Goal: Information Seeking & Learning: Learn about a topic

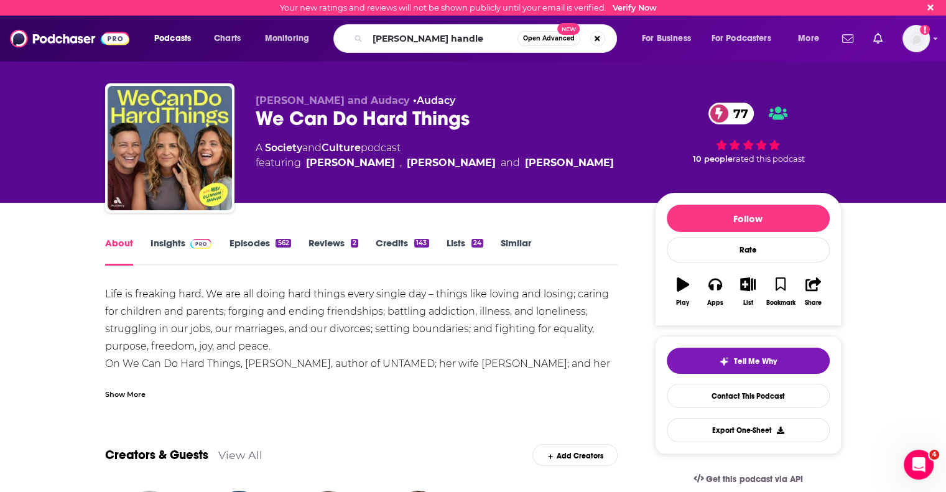
type input "[PERSON_NAME]"
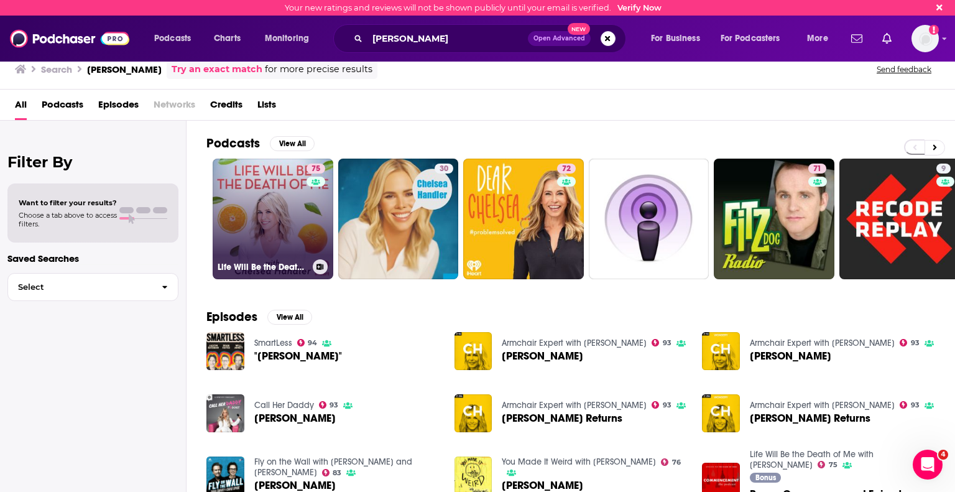
click at [276, 230] on link "75 Life Will Be the Death of Me with [PERSON_NAME]" at bounding box center [273, 219] width 121 height 121
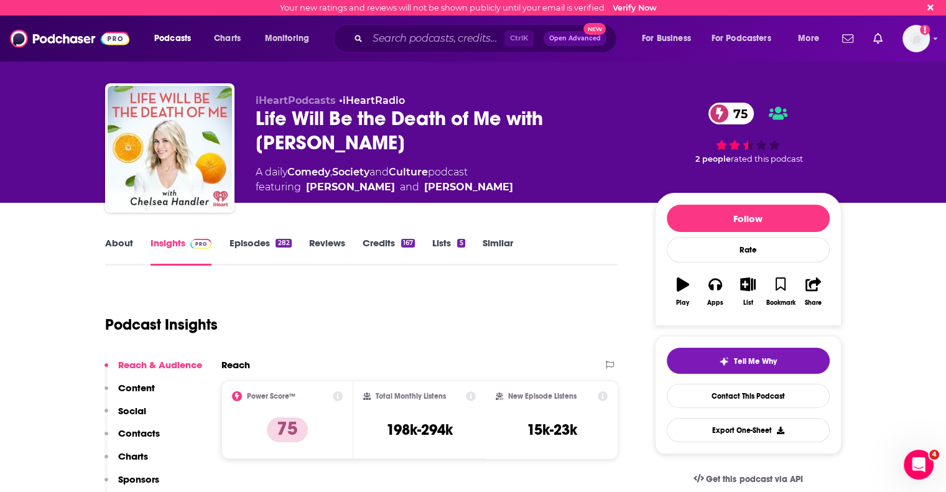
click at [121, 239] on link "About" at bounding box center [119, 251] width 28 height 29
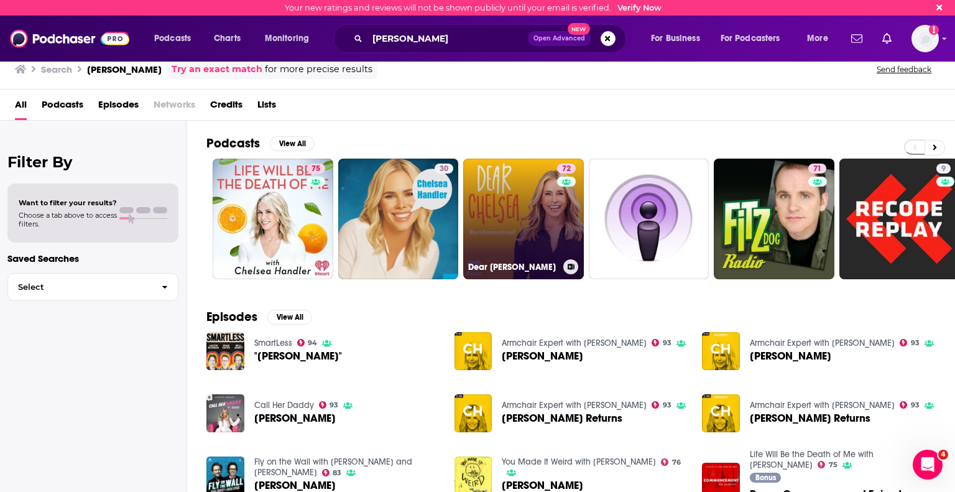
click at [543, 218] on link "72 Dear [PERSON_NAME]" at bounding box center [523, 219] width 121 height 121
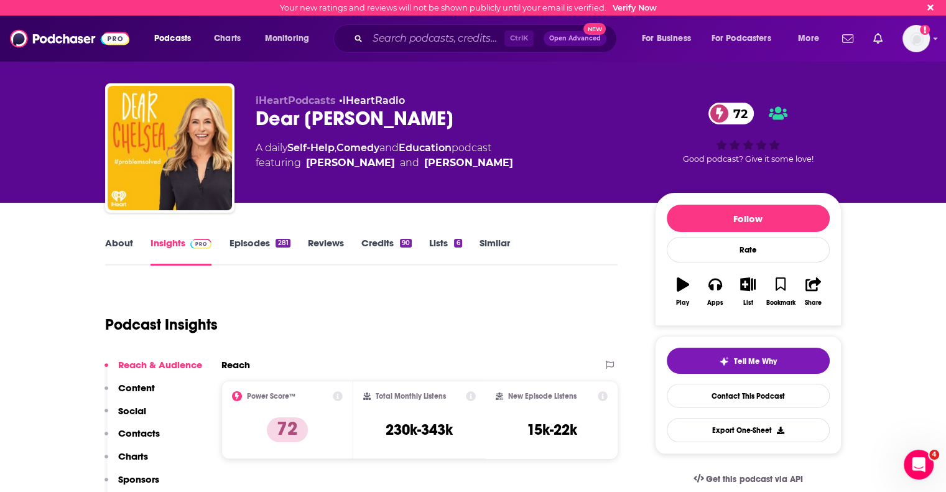
click at [115, 244] on link "About" at bounding box center [119, 251] width 28 height 29
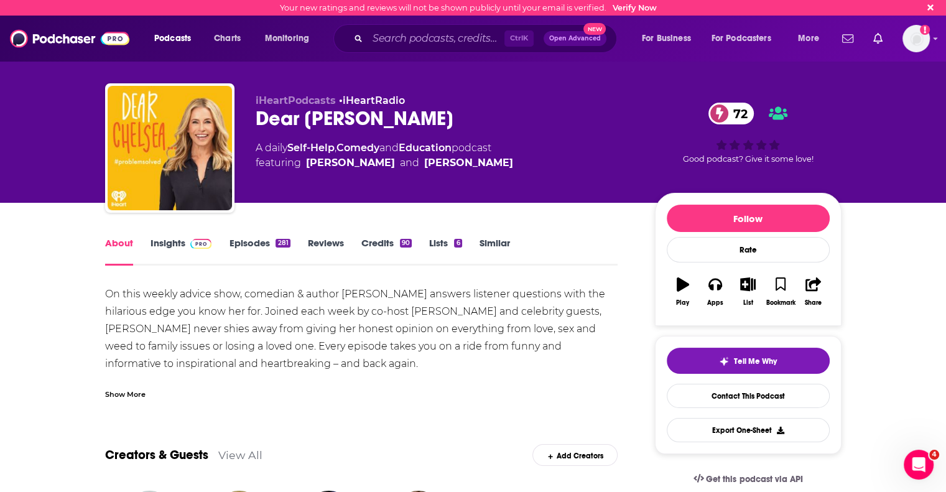
click at [164, 244] on link "Insights" at bounding box center [181, 251] width 62 height 29
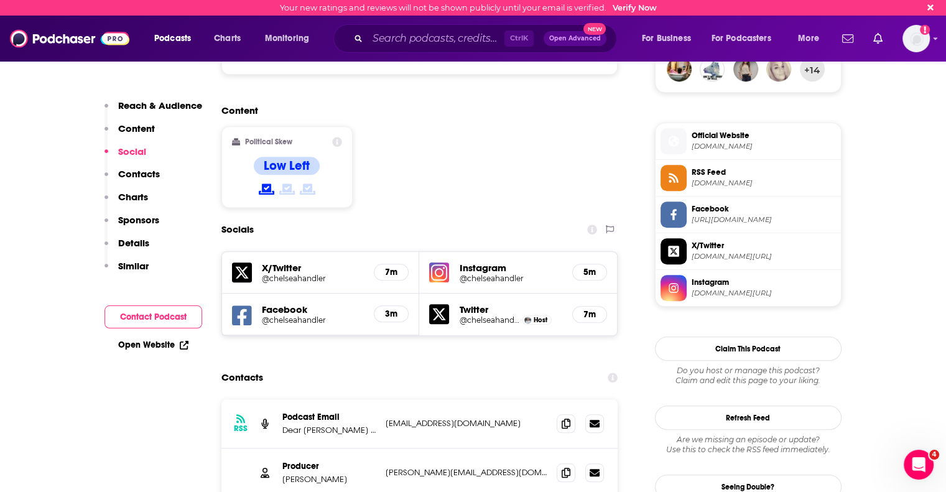
scroll to position [995, 0]
